Goal: Information Seeking & Learning: Learn about a topic

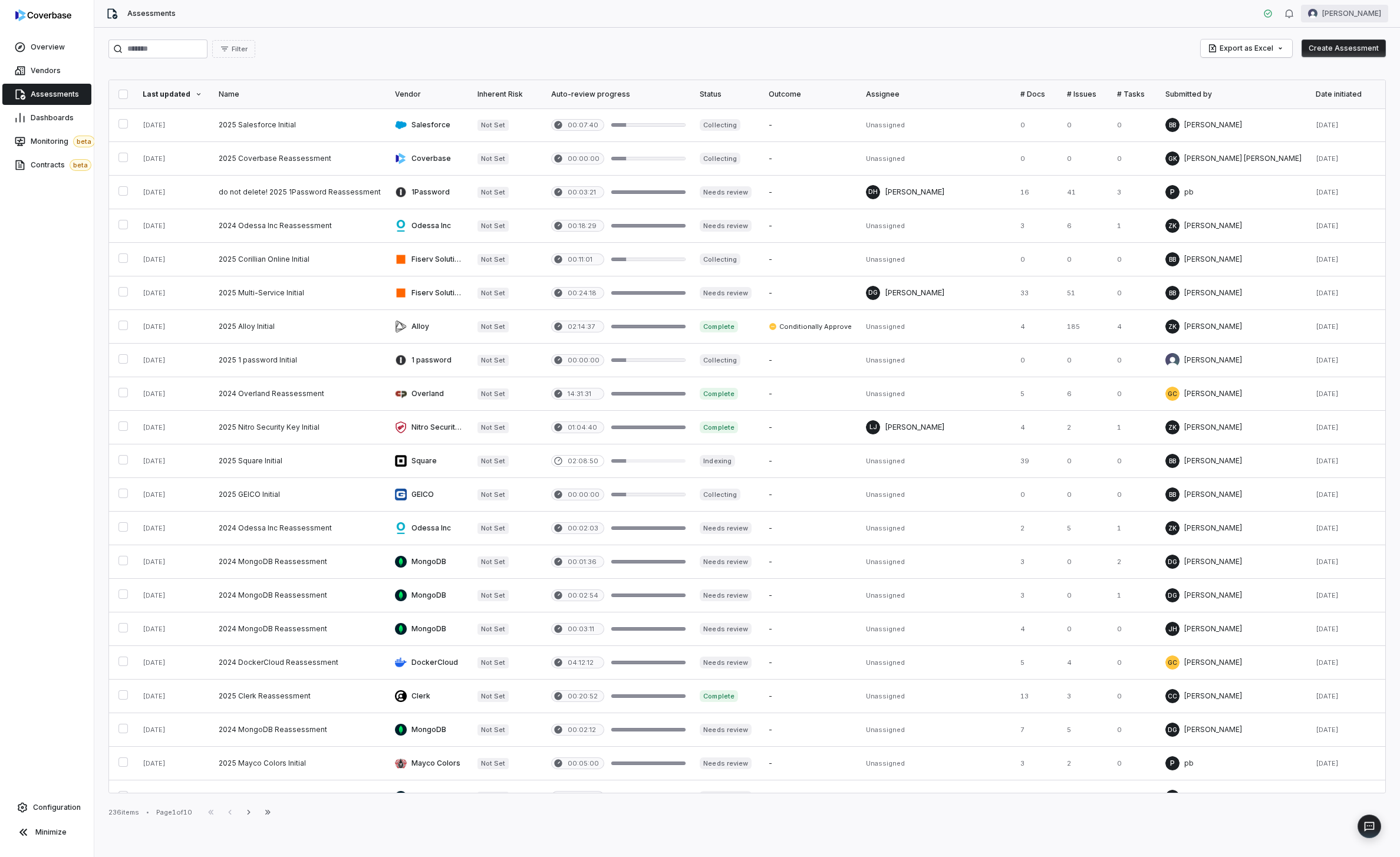
click at [1330, 18] on html "Overview Vendors Assessments Dashboards Monitoring beta Contracts beta Configur…" at bounding box center [700, 428] width 1400 height 857
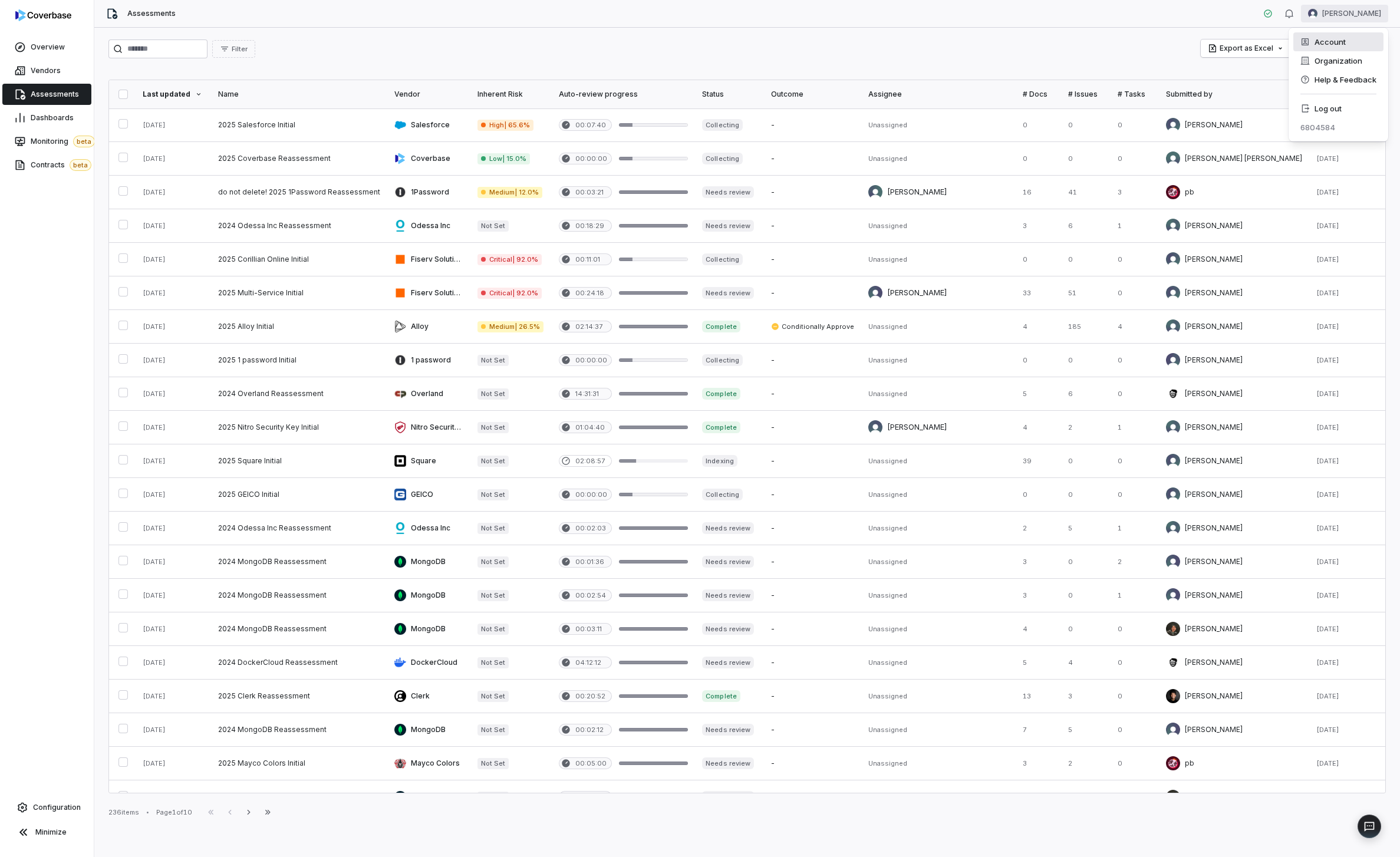
click at [1330, 48] on div "Account" at bounding box center [1338, 42] width 90 height 19
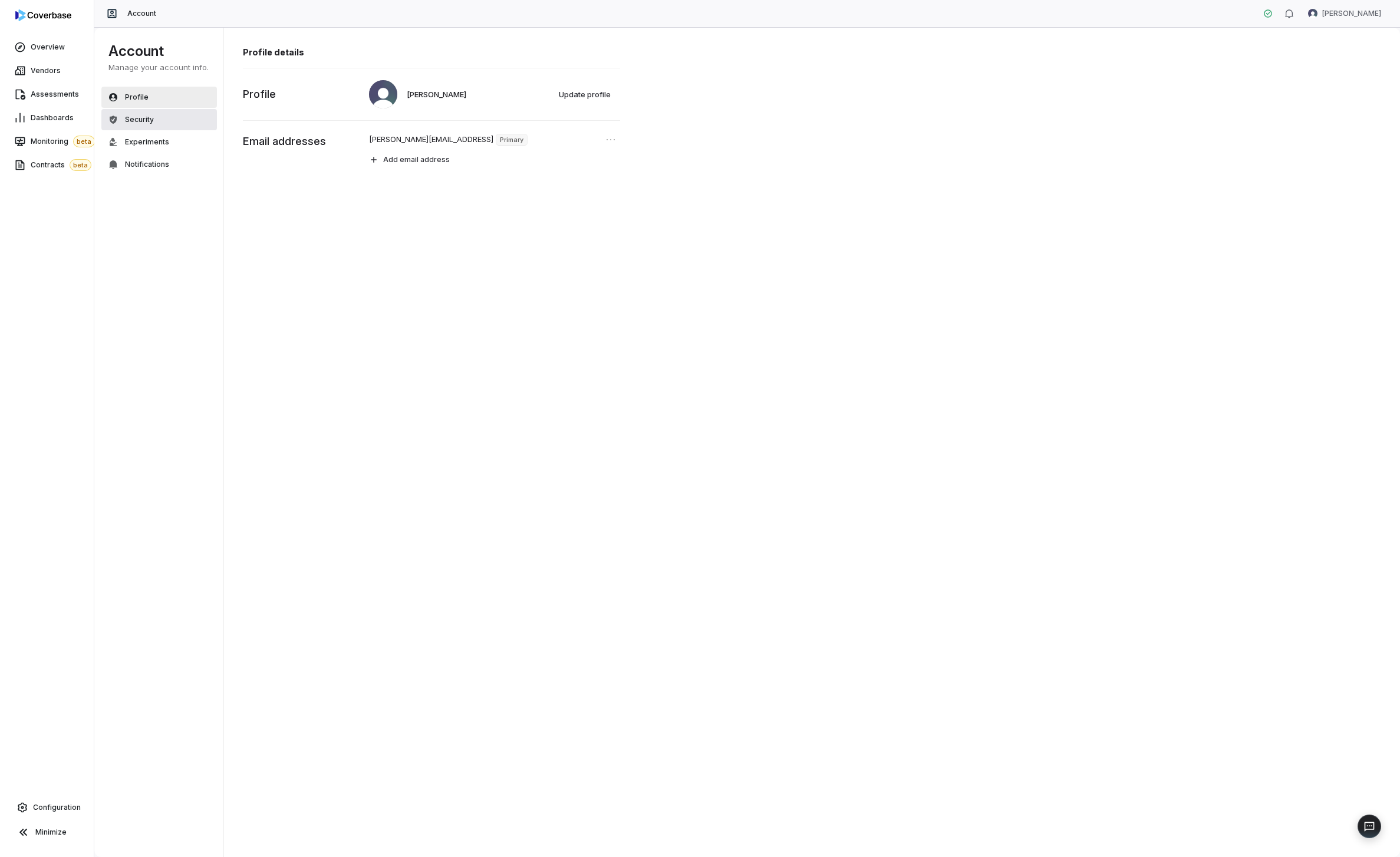
click at [201, 121] on button "Security" at bounding box center [159, 119] width 116 height 21
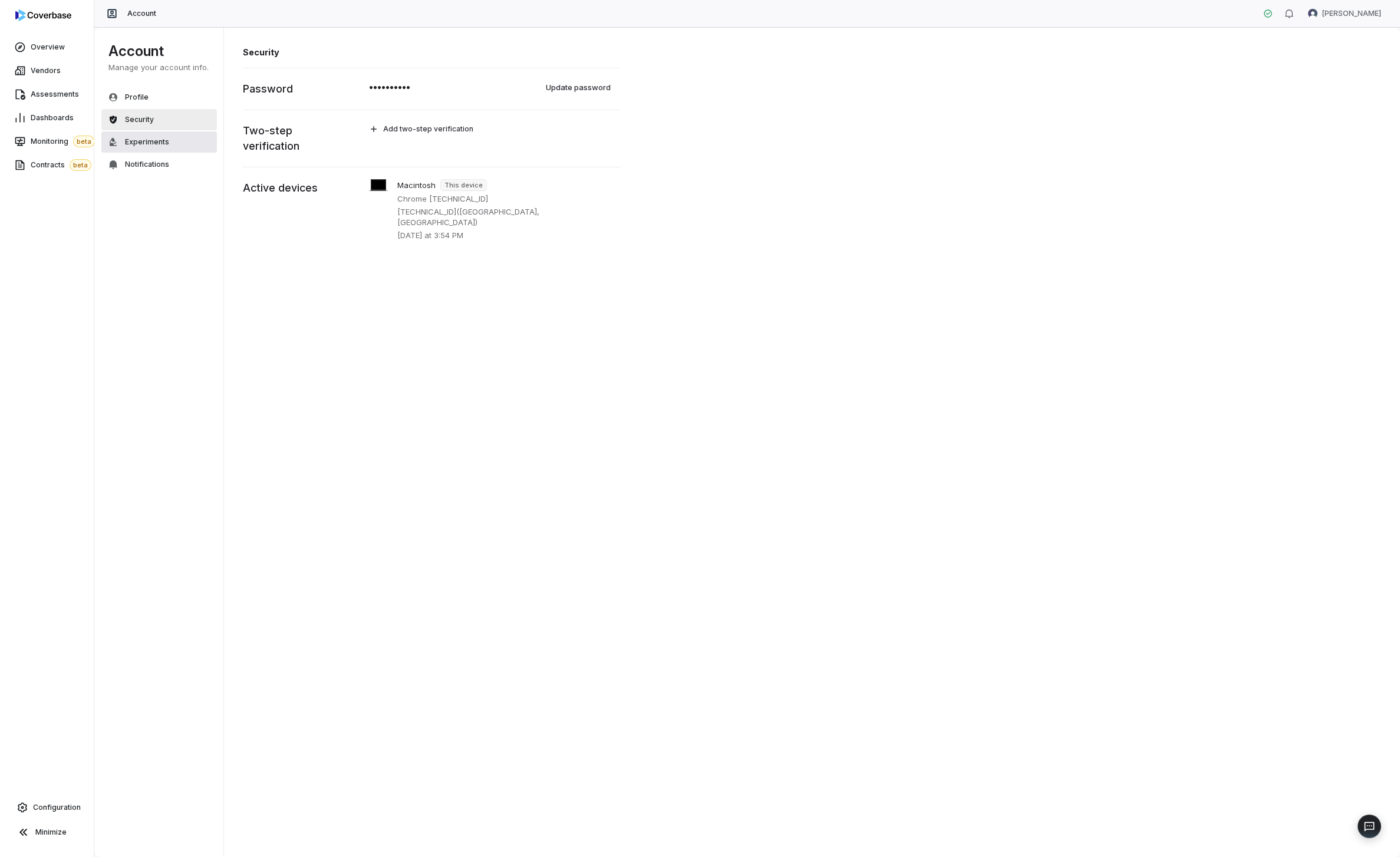
click at [157, 144] on span "Experiments" at bounding box center [147, 141] width 44 height 9
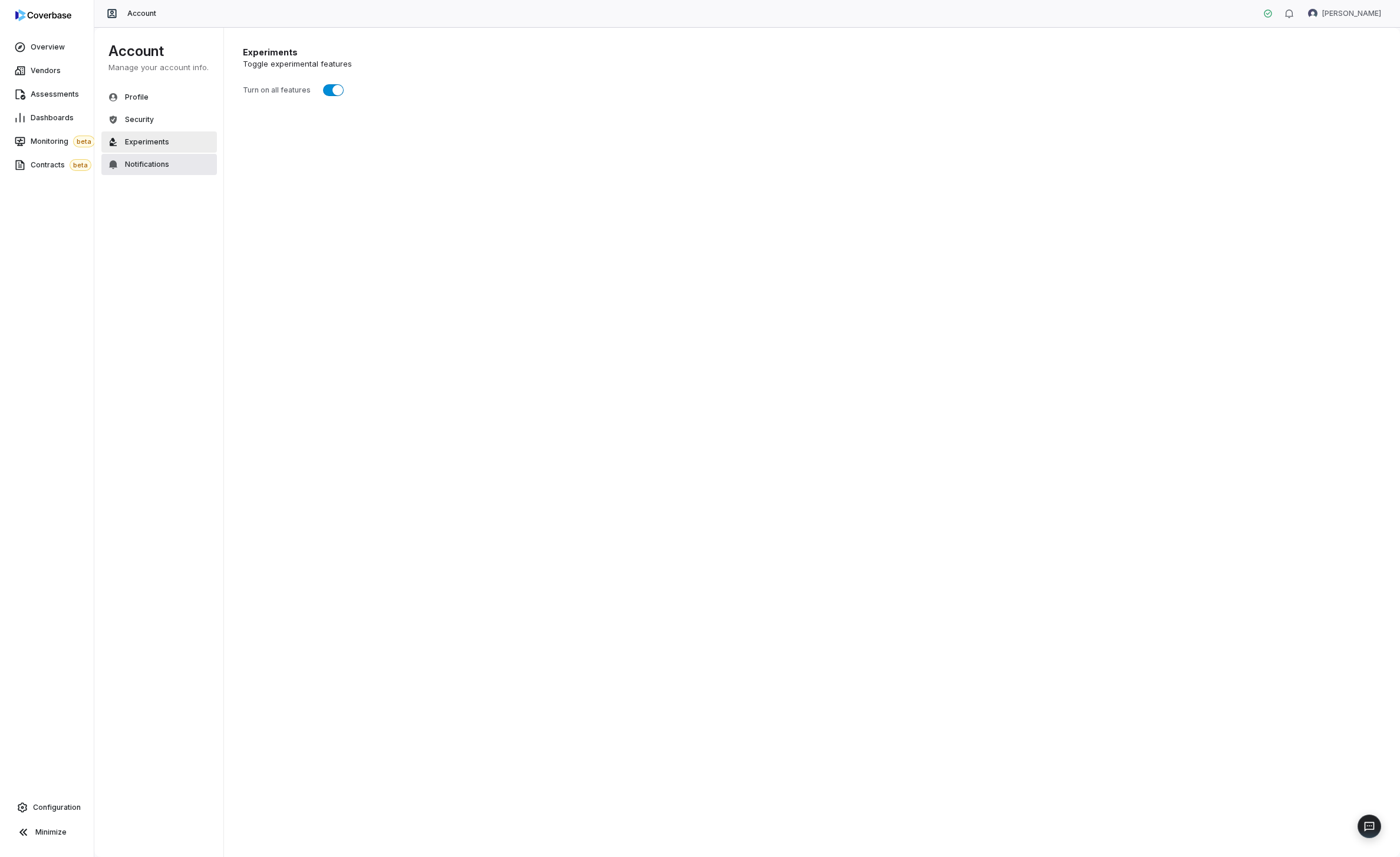
click at [143, 168] on span "Notifications" at bounding box center [147, 164] width 44 height 9
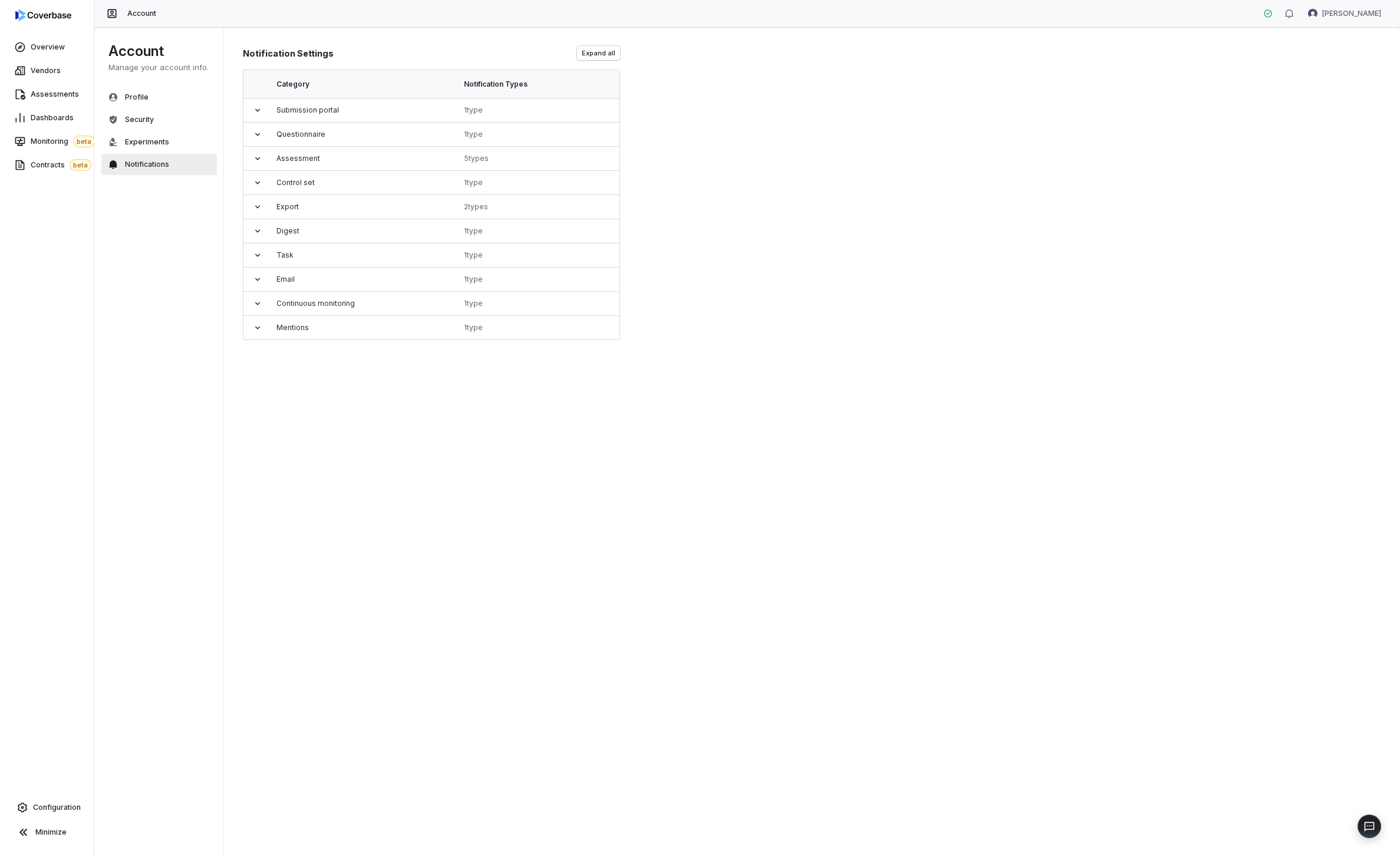
click at [157, 221] on div "Account Manage your account info. Profile Security Experiments Notifications" at bounding box center [161, 442] width 134 height 829
click at [1330, 16] on html "Overview Vendors Assessments Dashboards Monitoring beta Contracts beta Configur…" at bounding box center [700, 428] width 1400 height 857
click at [1320, 76] on div "Help & Feedback" at bounding box center [1338, 80] width 90 height 19
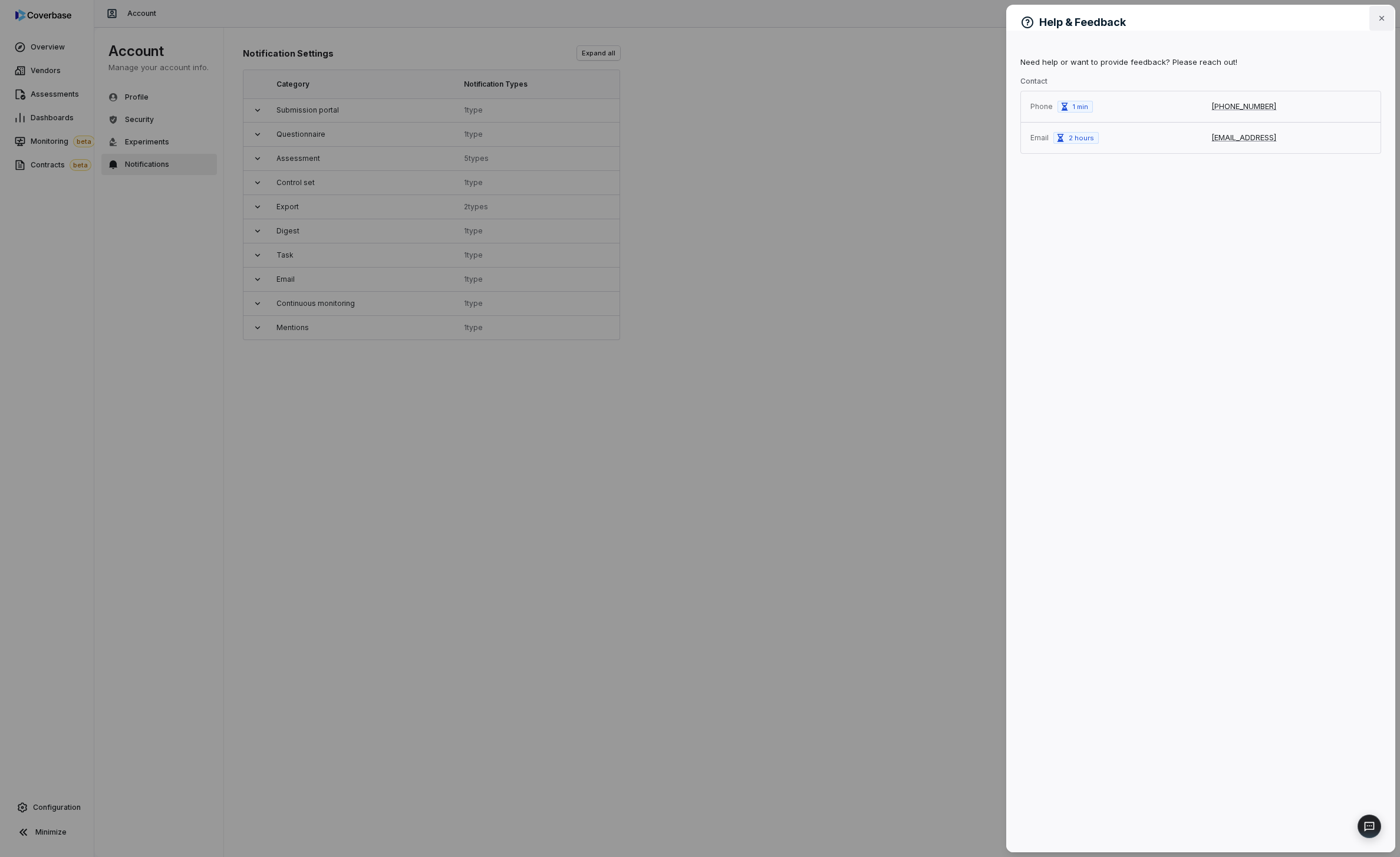
click at [1382, 18] on icon "button" at bounding box center [1382, 18] width 9 height 9
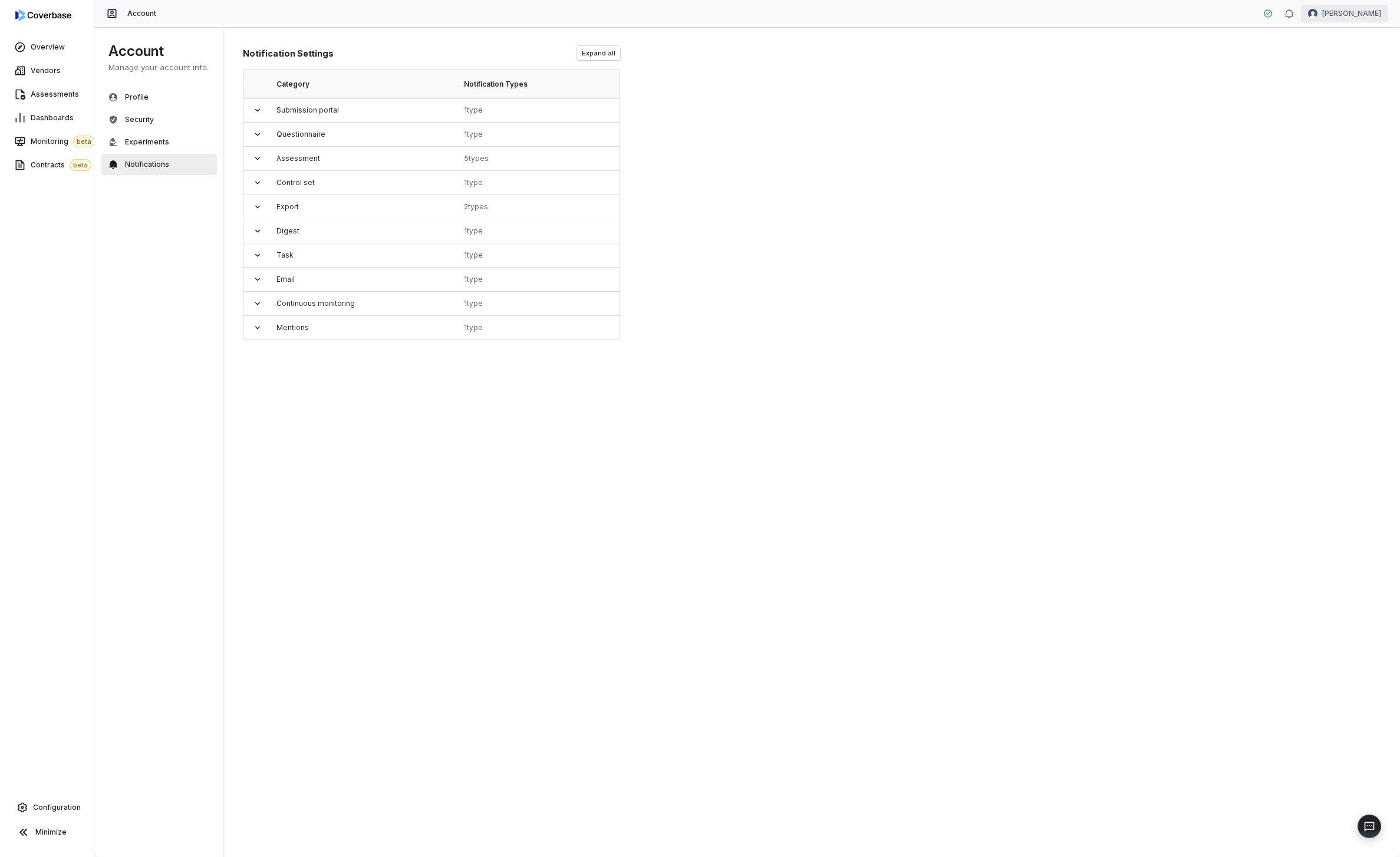
click at [1356, 6] on html "Overview Vendors Assessments Dashboards Monitoring beta Contracts beta Configur…" at bounding box center [700, 428] width 1400 height 857
click at [1336, 80] on div "Help & Feedback" at bounding box center [1338, 80] width 90 height 19
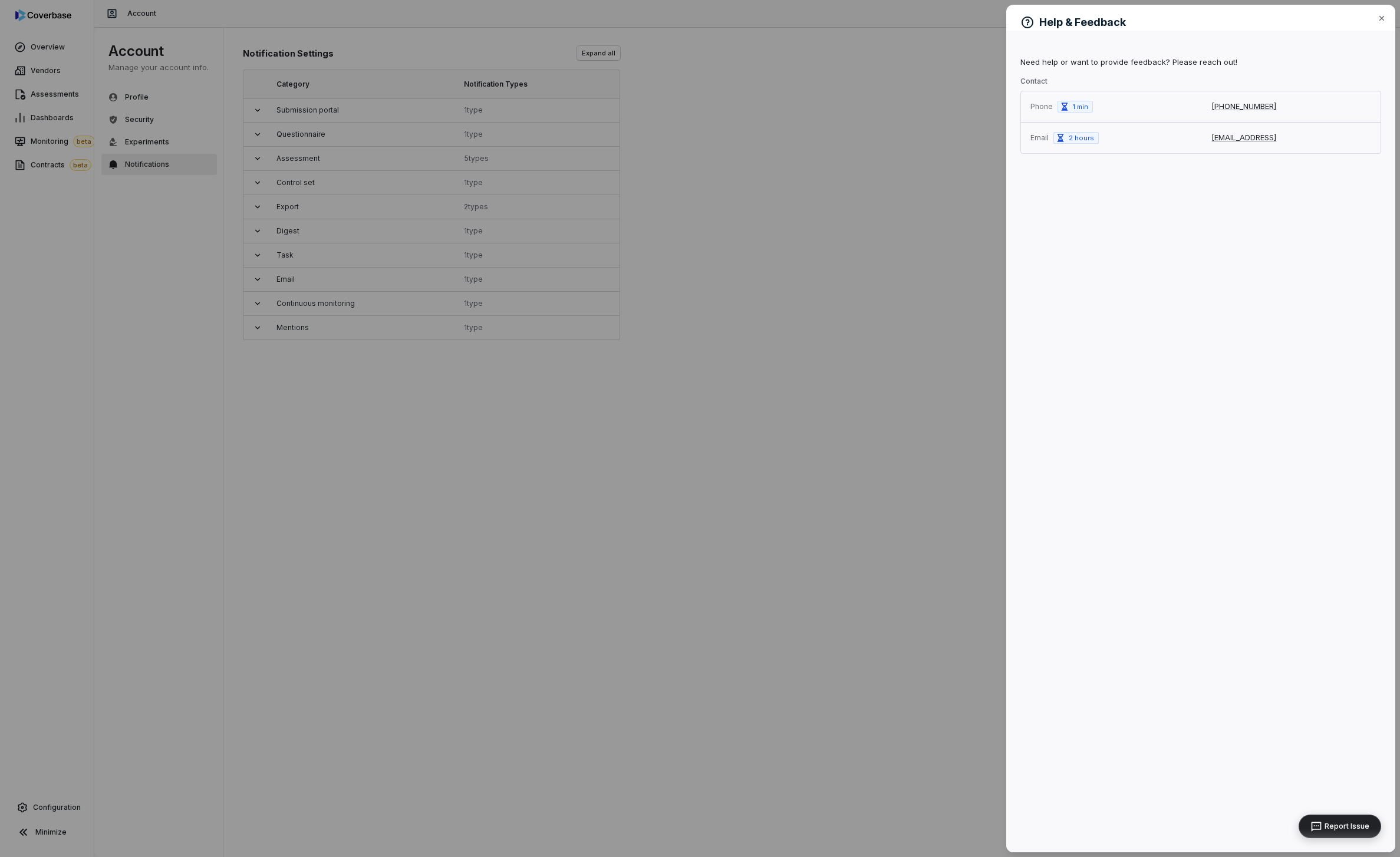
click at [1375, 821] on button "Report Issue" at bounding box center [1340, 826] width 82 height 23
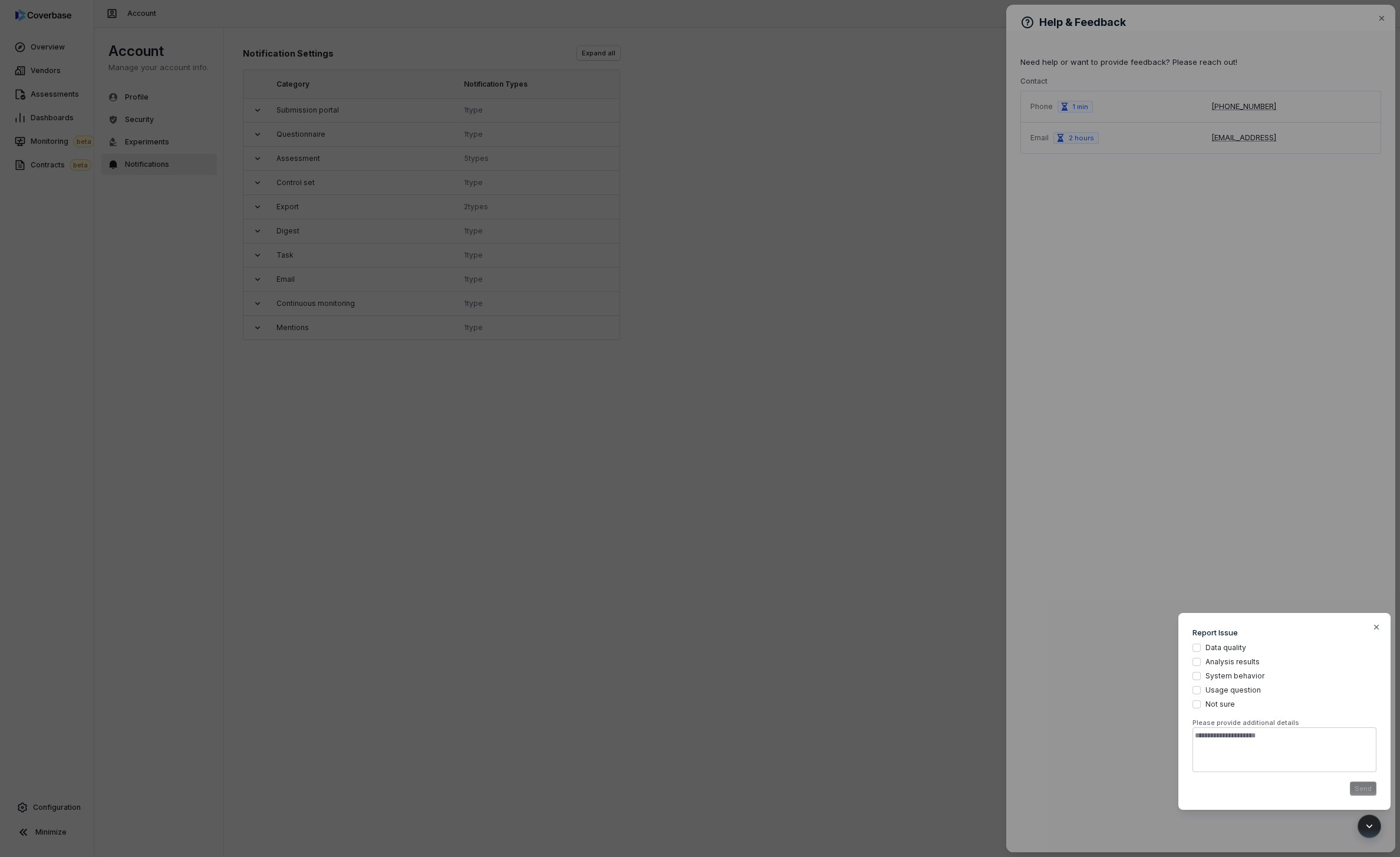
type textarea "*"
click at [1199, 258] on div "Modal Report Issue Data quality Analysis results System behavior Usage question…" at bounding box center [700, 428] width 1400 height 857
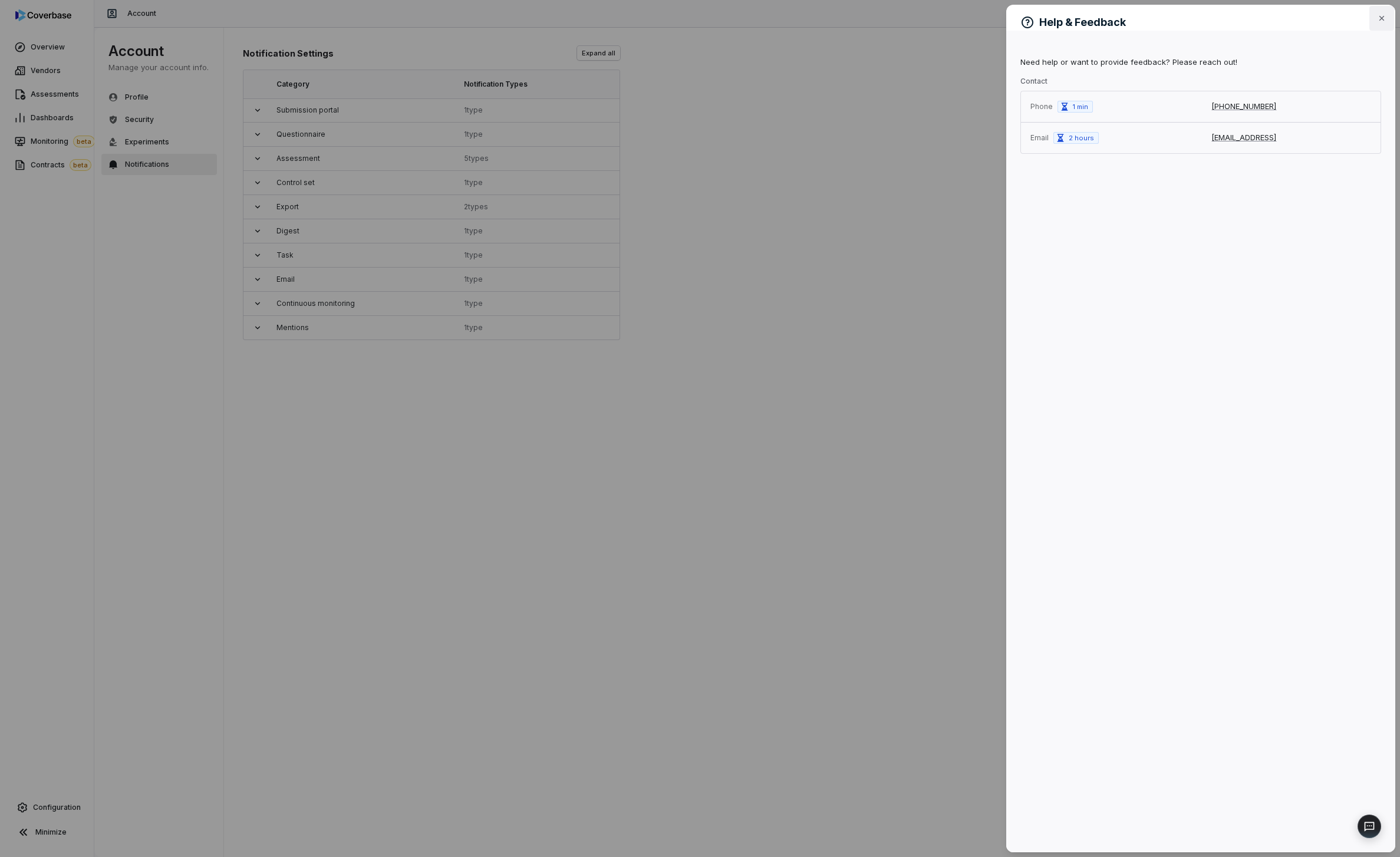
click at [1386, 11] on button "Close" at bounding box center [1382, 18] width 25 height 25
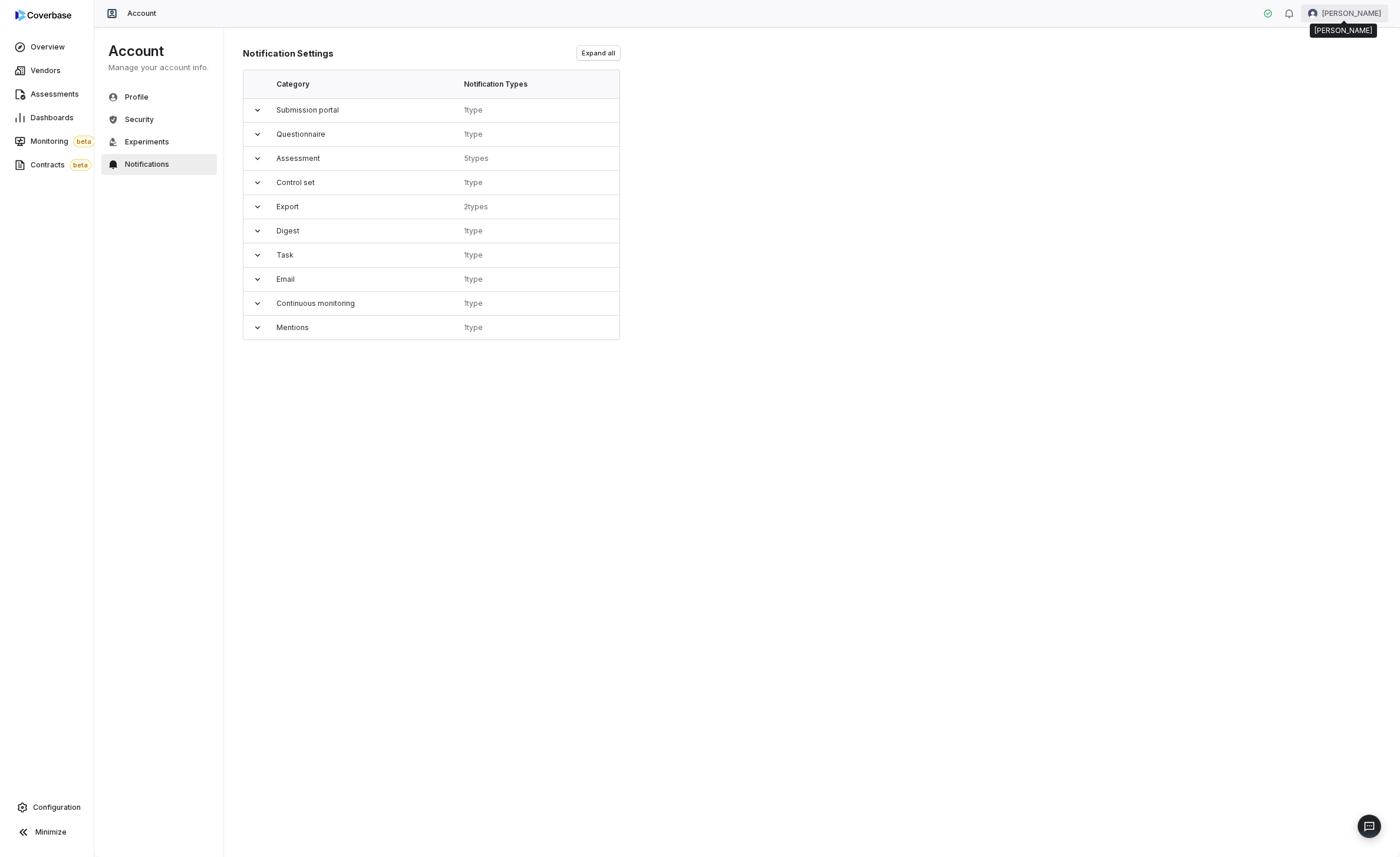
click at [1331, 11] on html "Overview Vendors Assessments Dashboards Monitoring beta Contracts beta Configur…" at bounding box center [700, 428] width 1400 height 857
click at [1234, 276] on html "Overview Vendors Assessments Dashboards Monitoring beta Contracts beta Configur…" at bounding box center [700, 428] width 1400 height 857
click at [1268, 13] on icon at bounding box center [1268, 13] width 8 height 8
click at [65, 92] on span "Assessments" at bounding box center [55, 94] width 48 height 9
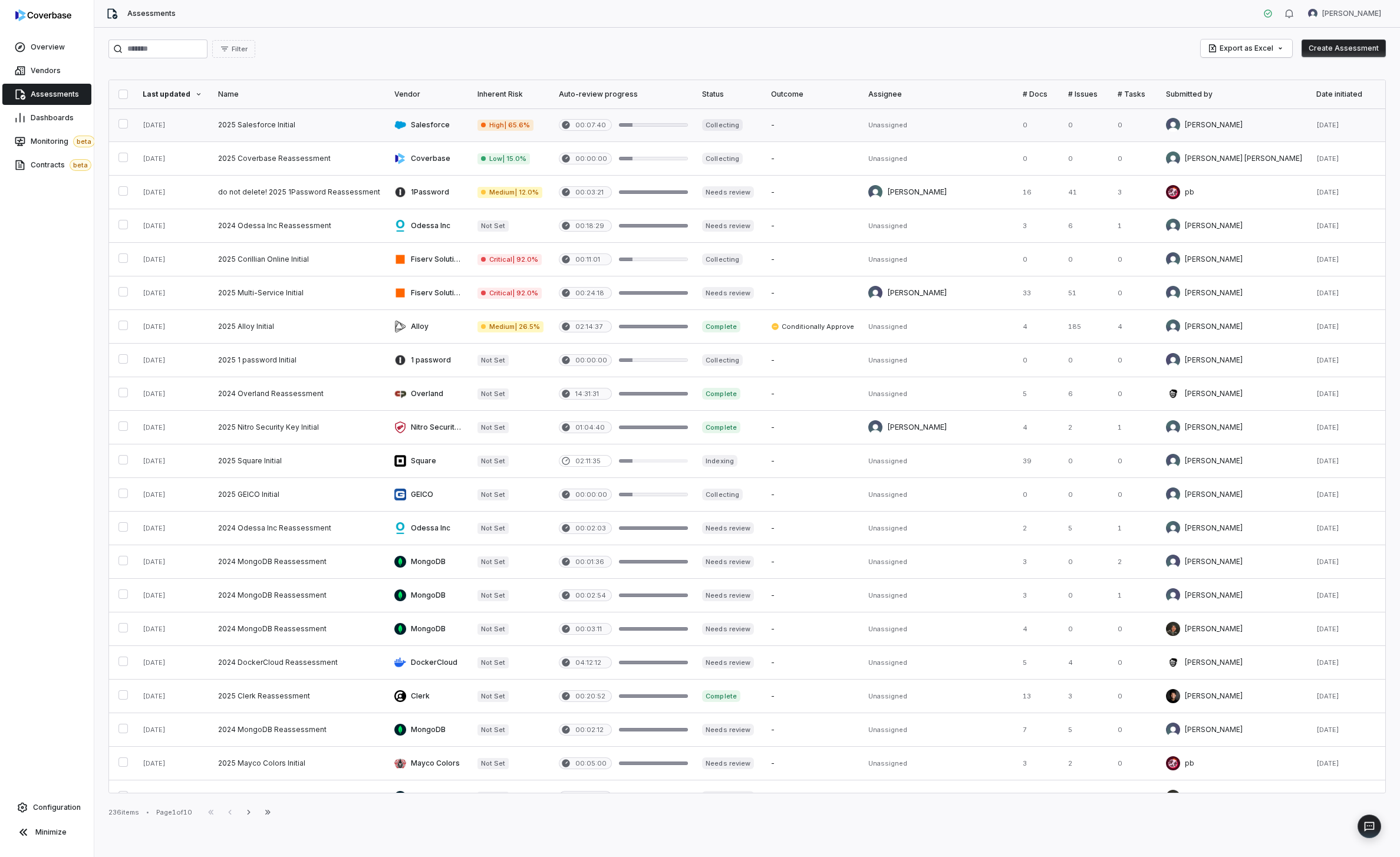
click at [275, 140] on link at bounding box center [299, 125] width 176 height 33
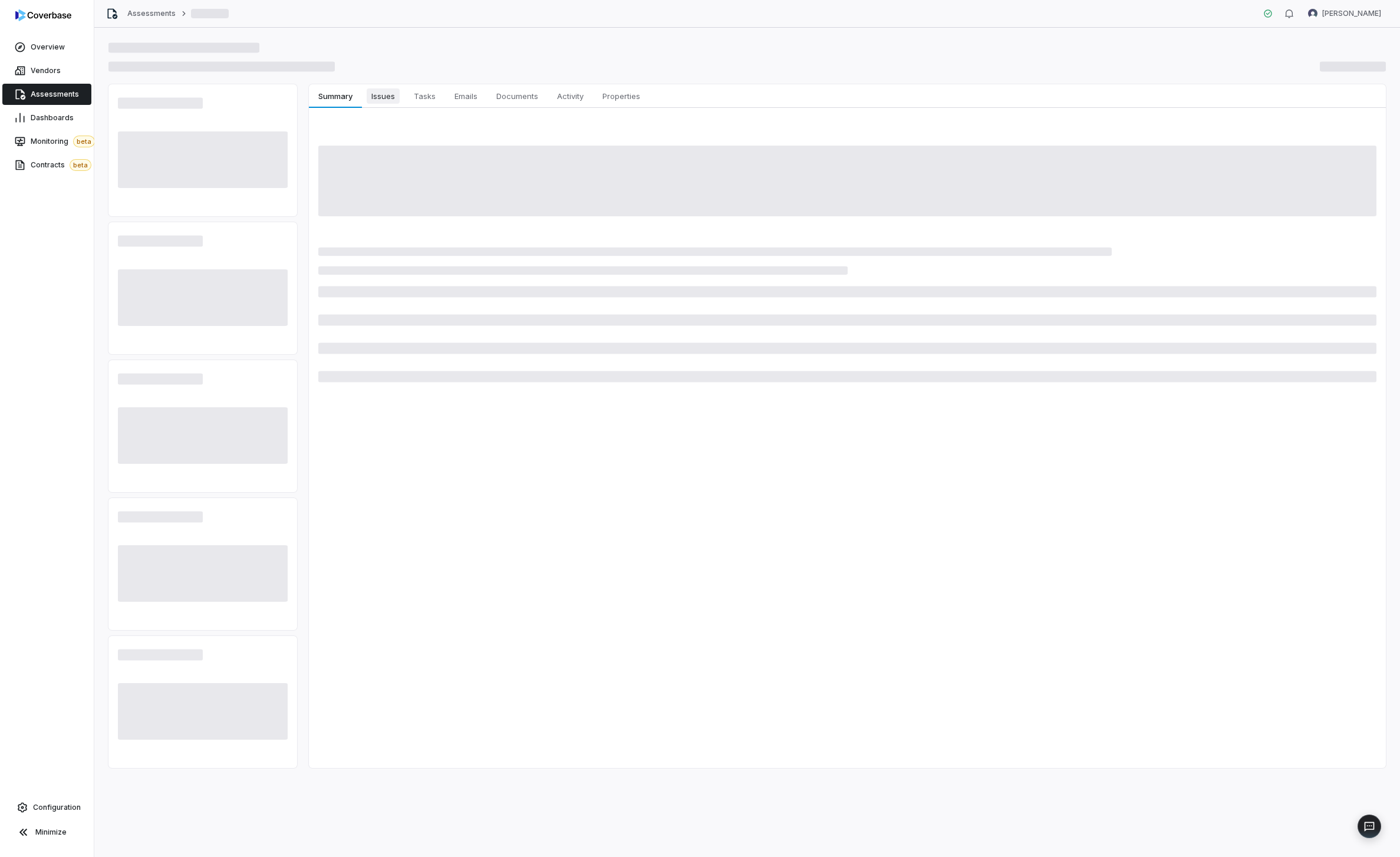
click at [373, 85] on button "Issues Issues" at bounding box center [383, 96] width 43 height 23
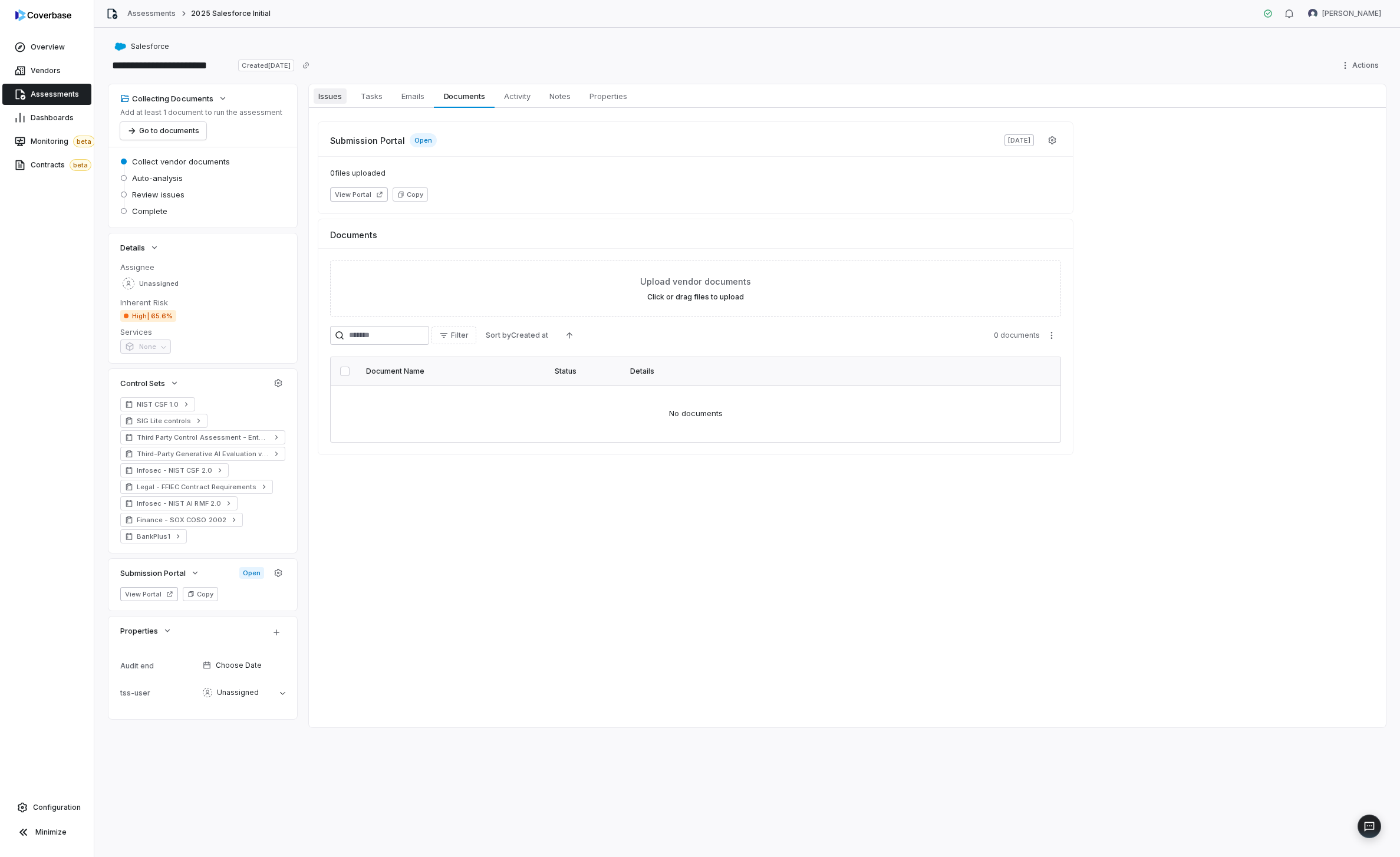
click at [348, 96] on link "Issues Issues" at bounding box center [330, 96] width 43 height 23
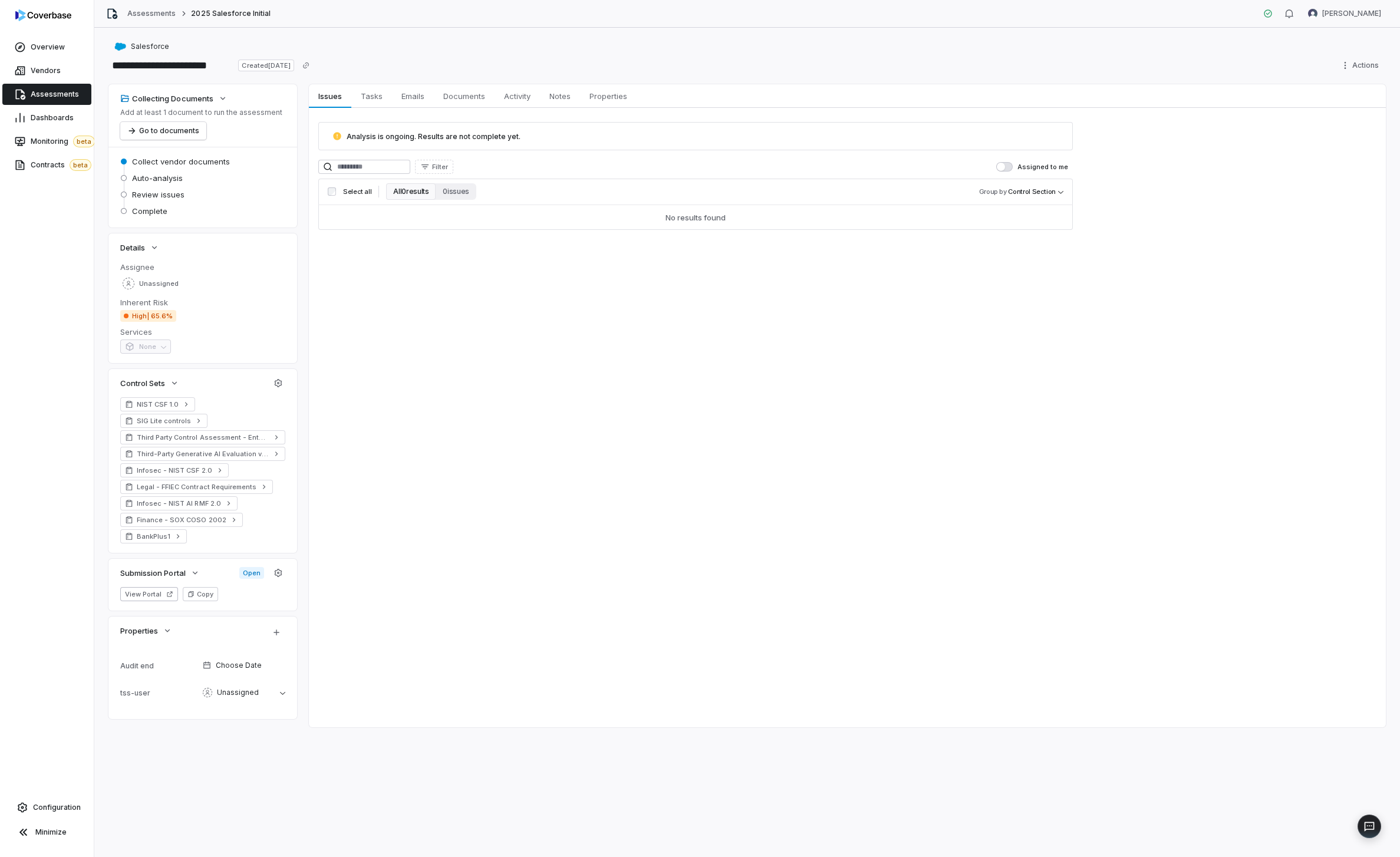
click at [50, 84] on link "Assessments" at bounding box center [46, 95] width 89 height 21
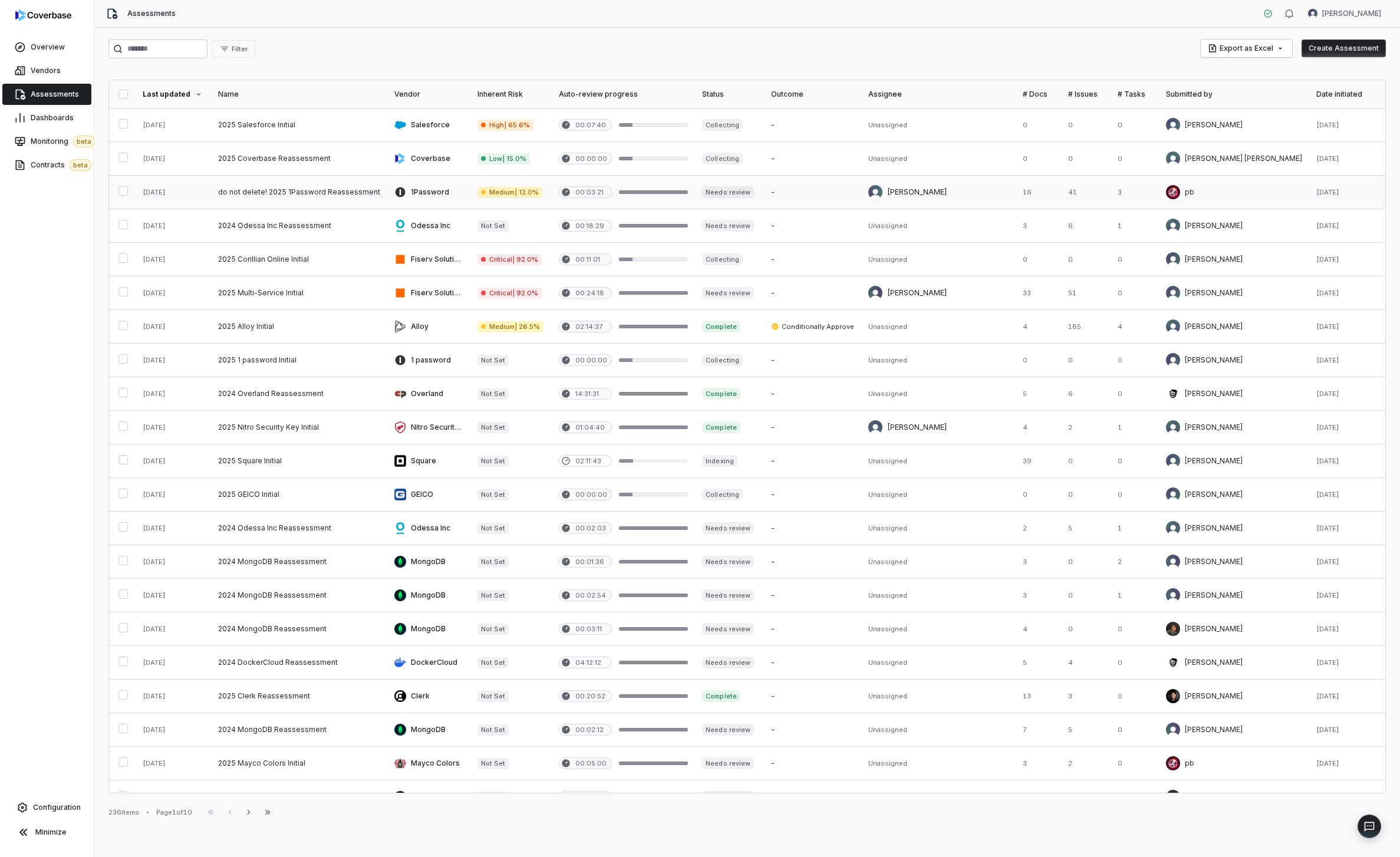
click at [296, 202] on link at bounding box center [299, 192] width 176 height 33
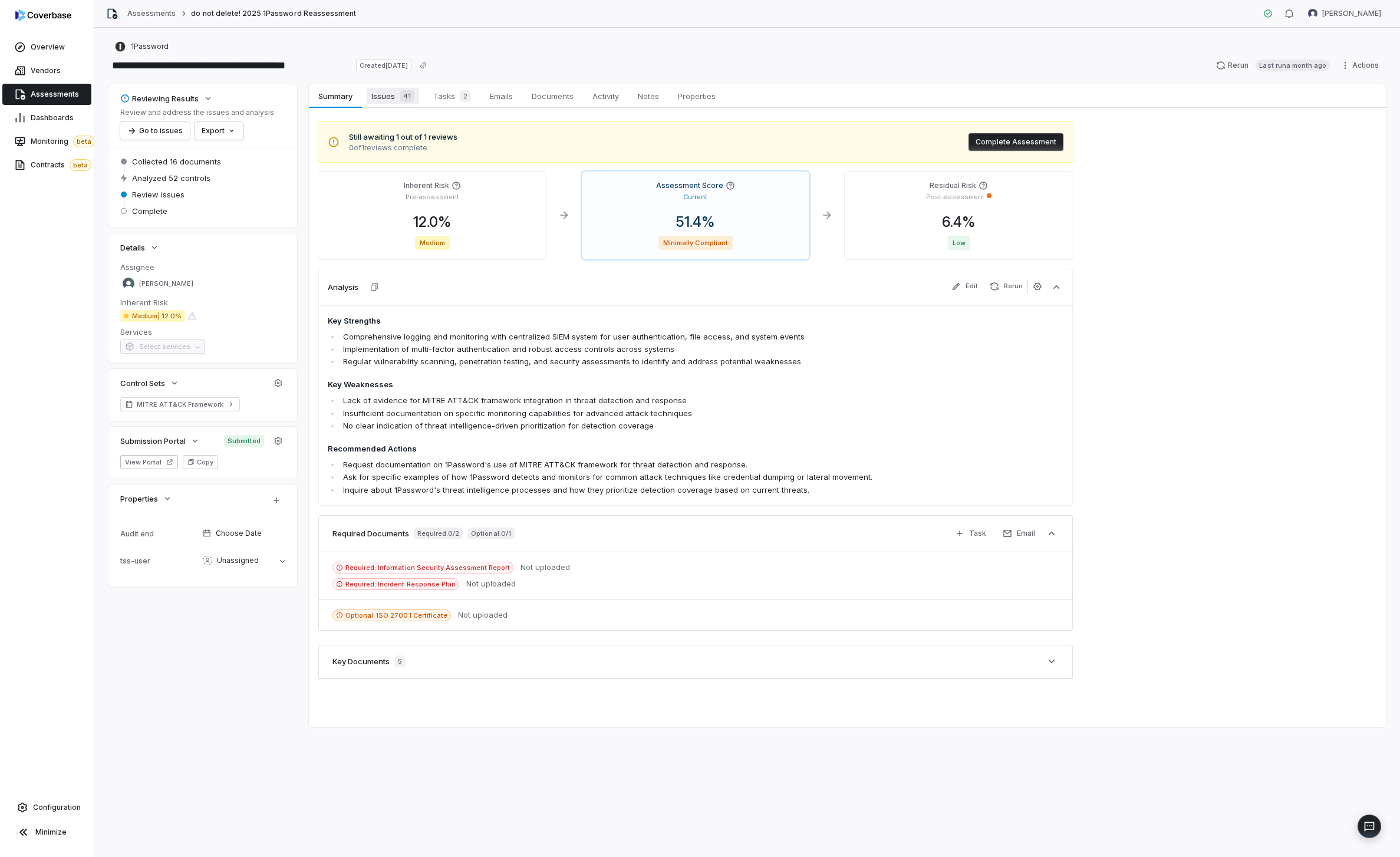
click at [380, 92] on span "Issues 41" at bounding box center [393, 96] width 53 height 16
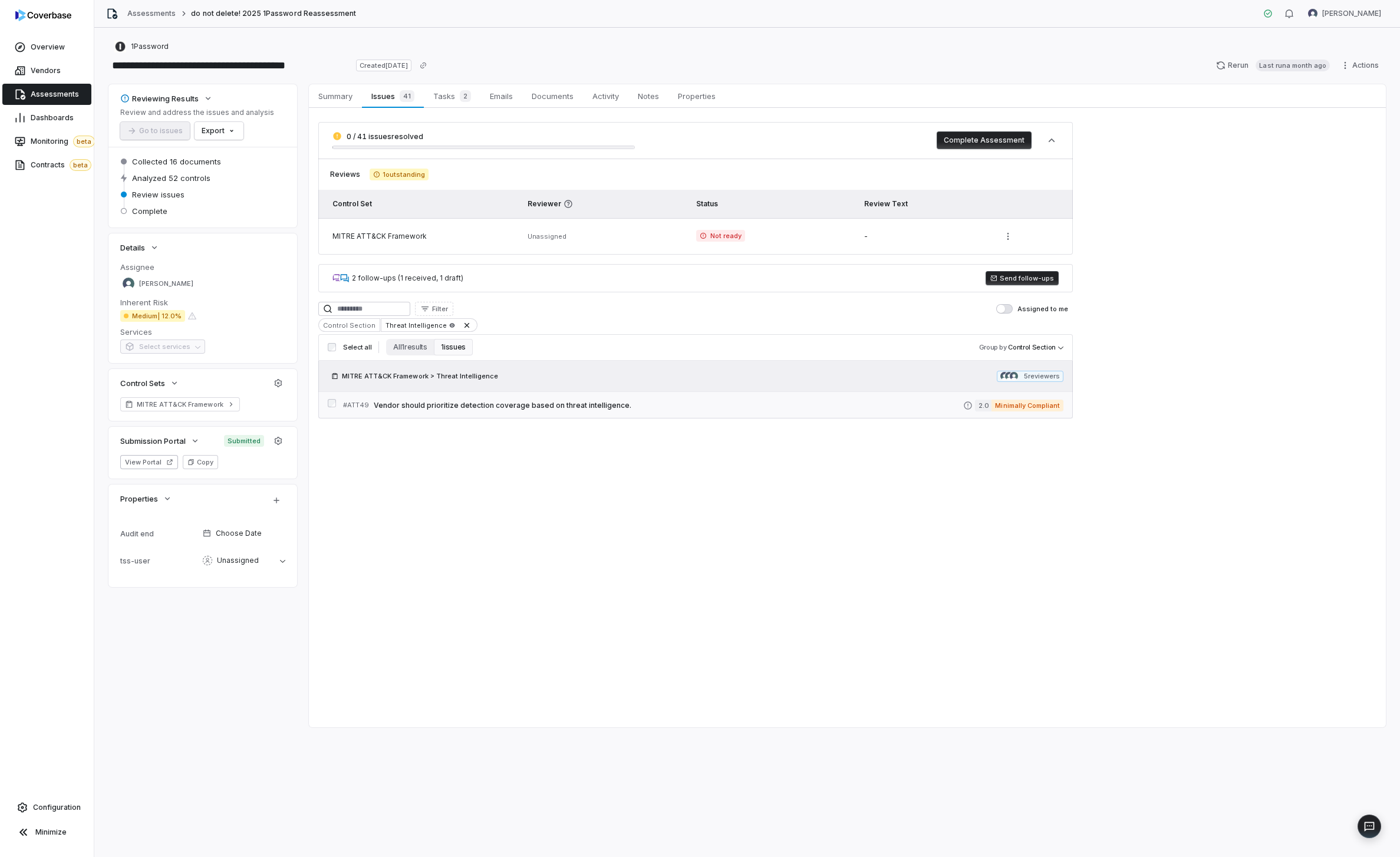
click at [426, 401] on span "Vendor should prioritize detection coverage based on threat intelligence." at bounding box center [668, 405] width 589 height 9
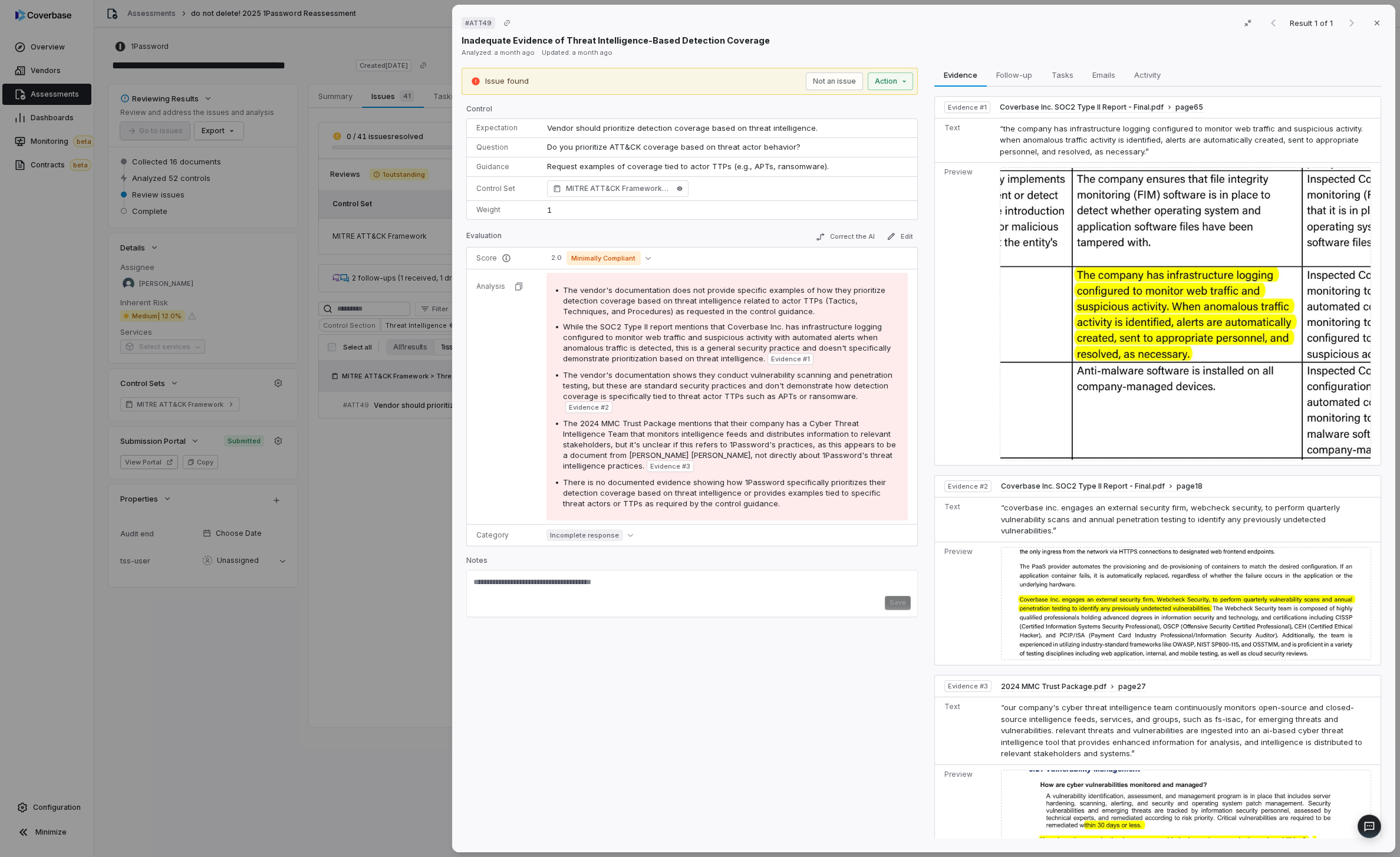
click at [475, 20] on span "# ATT49" at bounding box center [478, 23] width 26 height 9
drag, startPoint x: 470, startPoint y: 23, endPoint x: 483, endPoint y: 23, distance: 13.0
click at [483, 23] on span "# ATT49" at bounding box center [478, 23] width 26 height 9
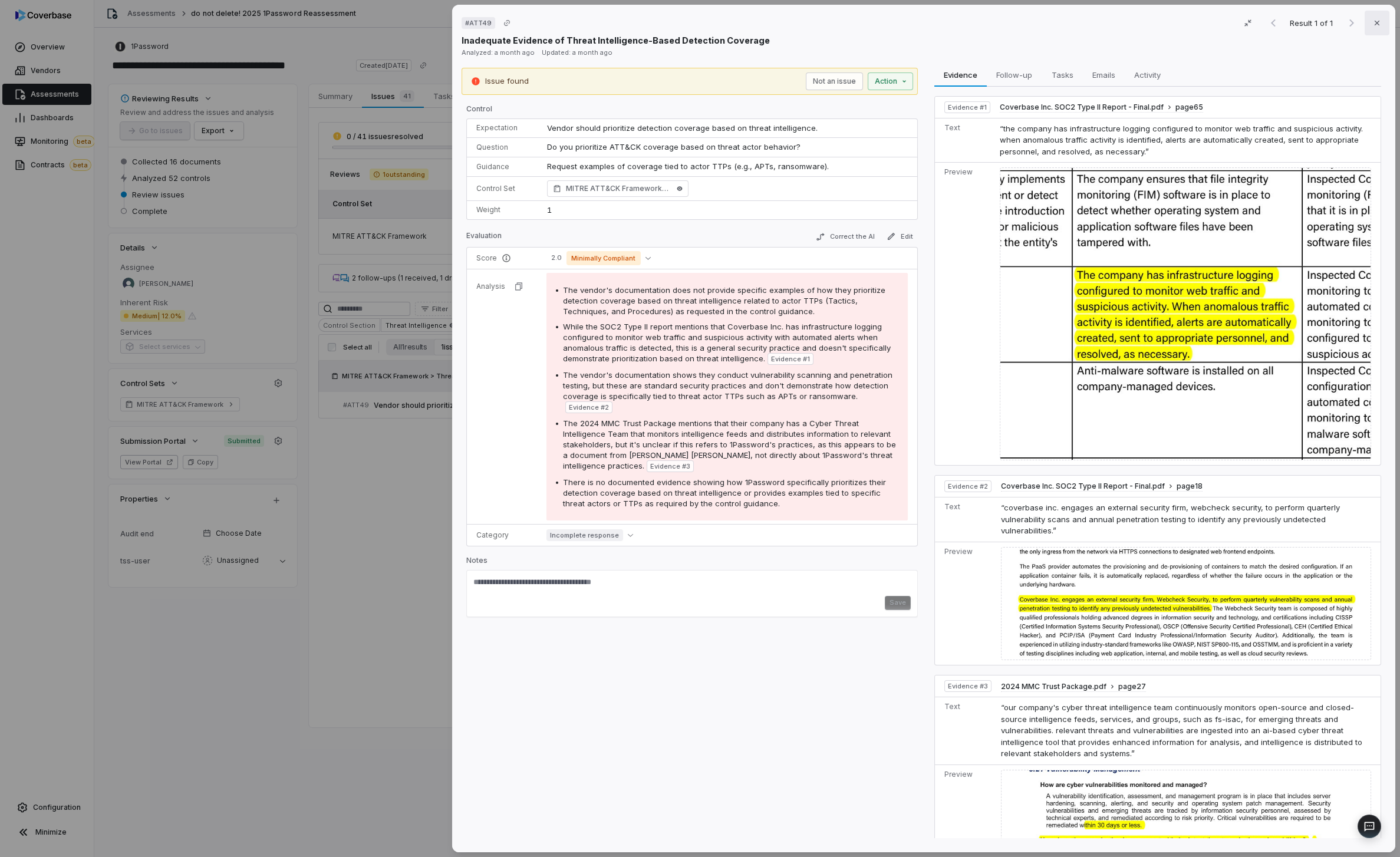
click at [1364, 26] on button "Close" at bounding box center [1377, 23] width 25 height 25
